Goal: Book appointment/travel/reservation

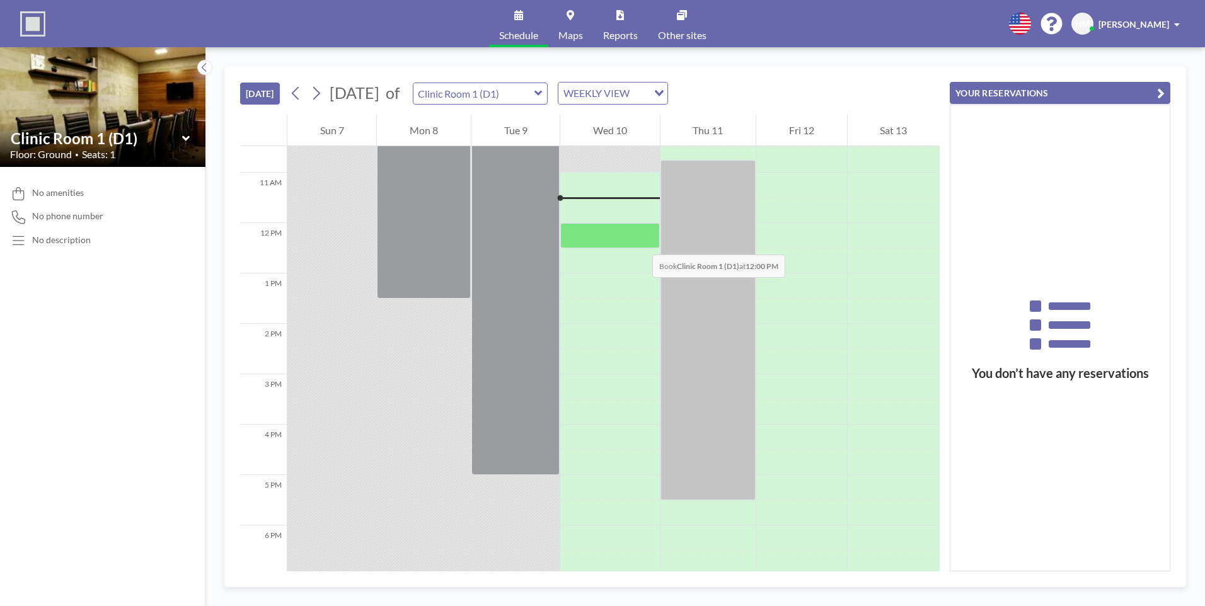
scroll to position [530, 0]
click at [535, 95] on input "text" at bounding box center [474, 93] width 121 height 21
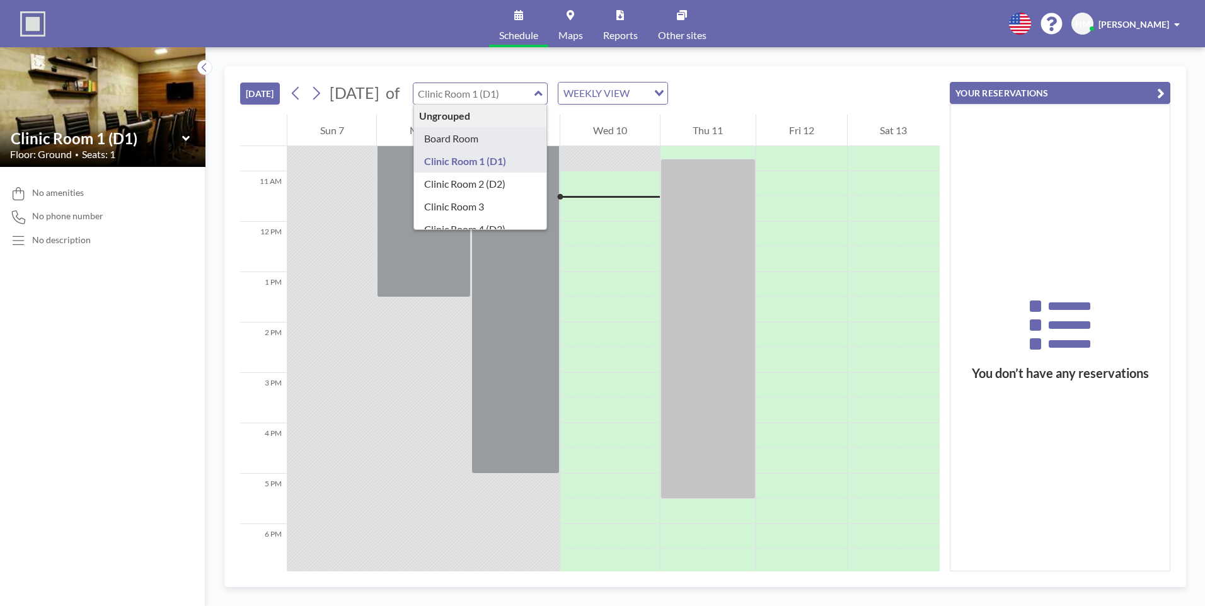
type input "Board Room"
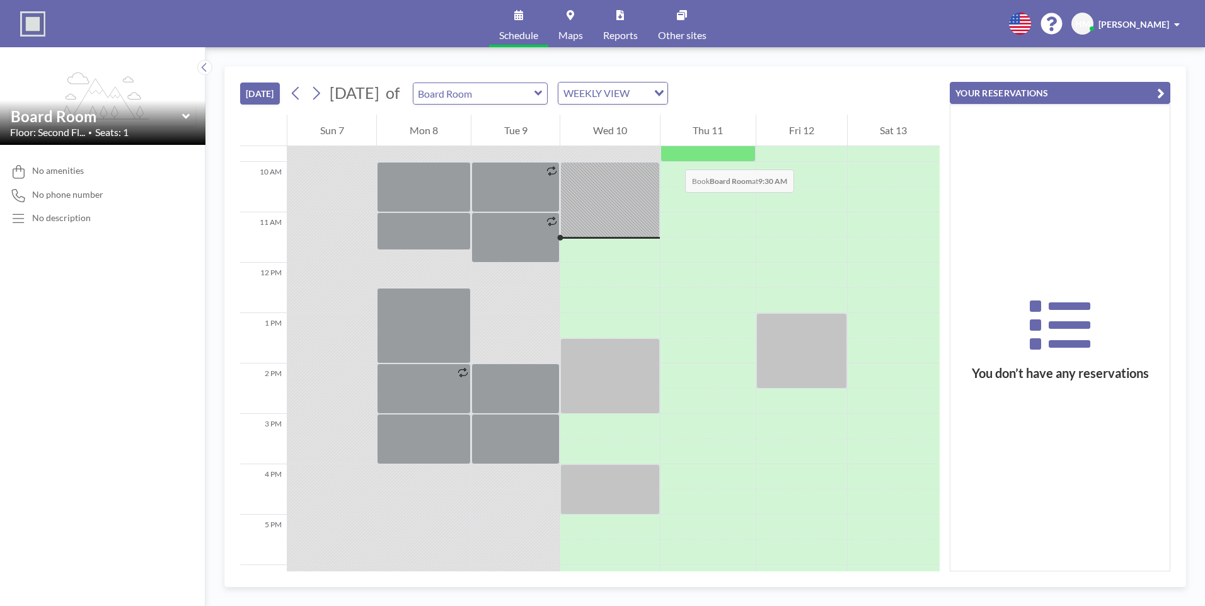
scroll to position [467, 0]
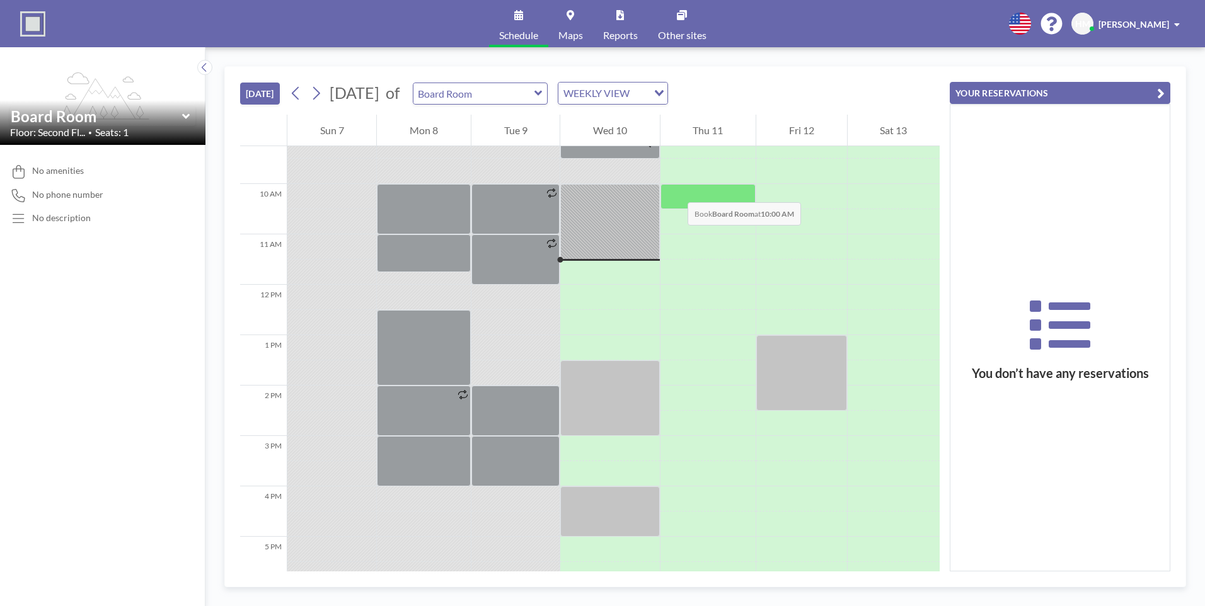
click at [675, 190] on div at bounding box center [708, 196] width 95 height 25
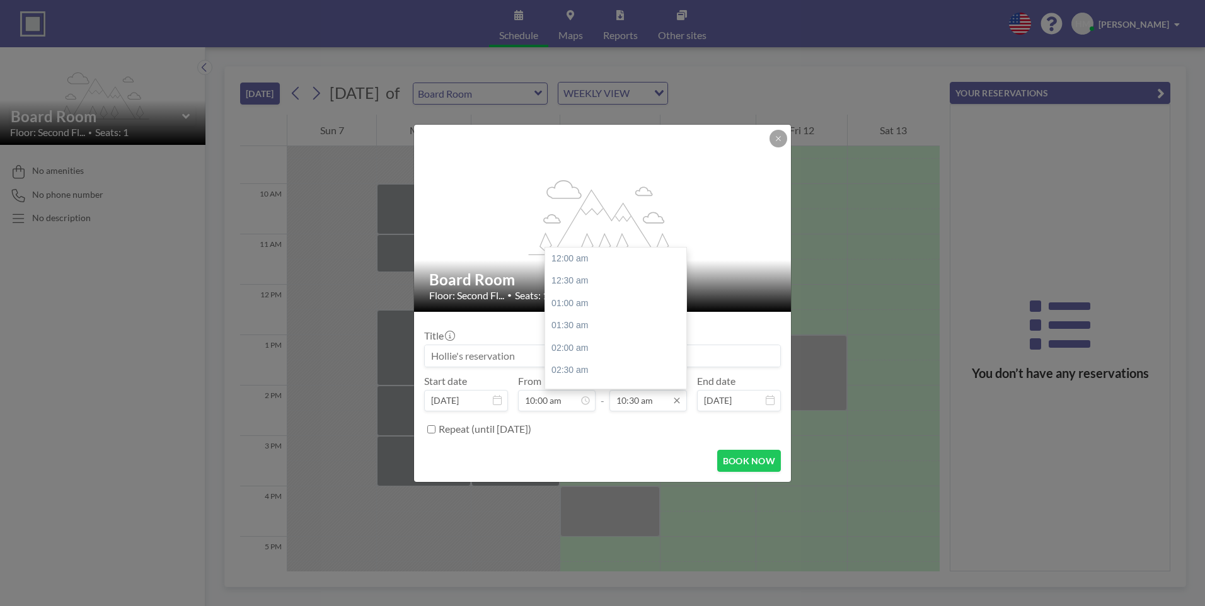
scroll to position [471, 0]
click at [570, 281] on div "11:00 am" at bounding box center [619, 281] width 148 height 23
type input "11:00 am"
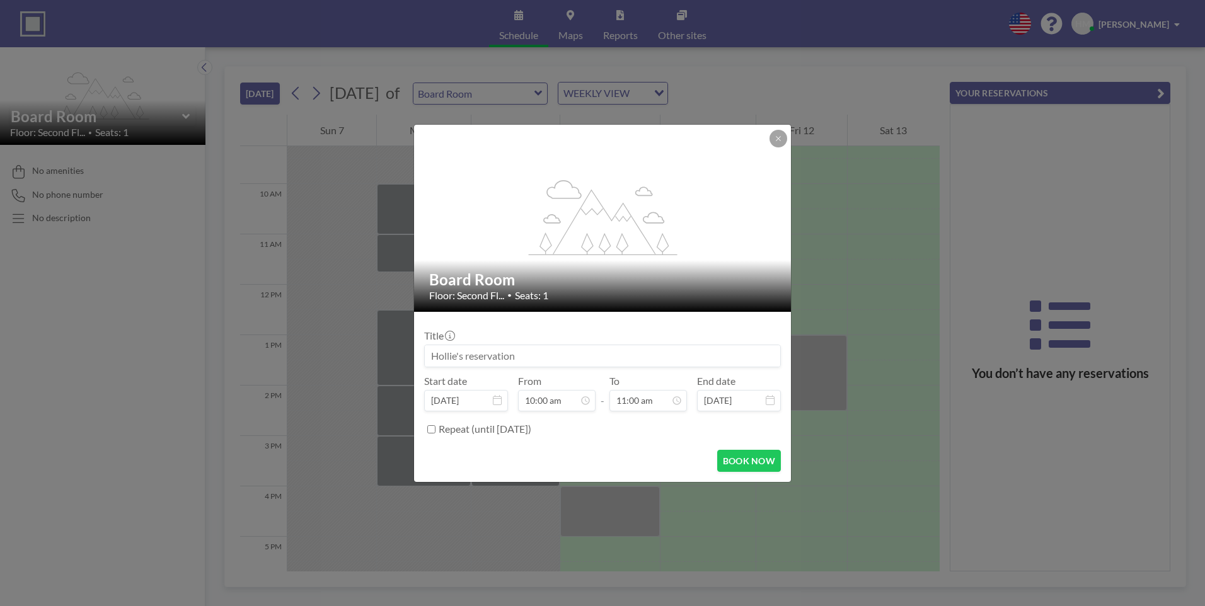
click at [540, 337] on div "Title" at bounding box center [602, 349] width 357 height 38
click at [537, 354] on input at bounding box center [603, 355] width 356 height 21
type input "a"
click at [731, 453] on button "BOOK NOW" at bounding box center [749, 461] width 64 height 22
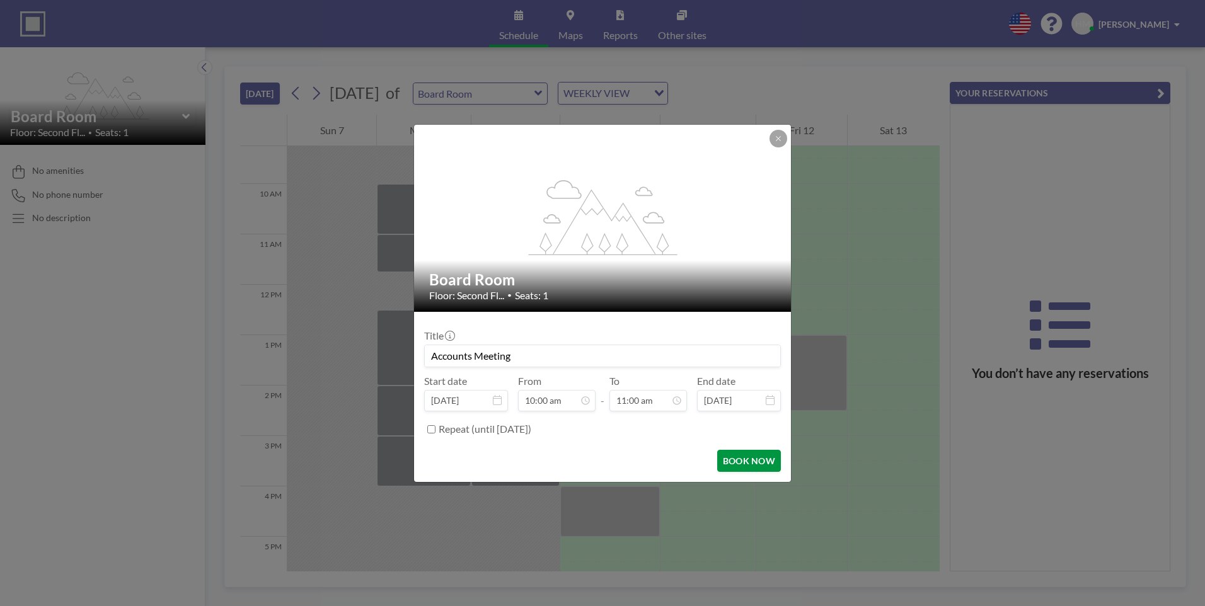
type input "Accounts Meeting"
